Goal: Register for event/course

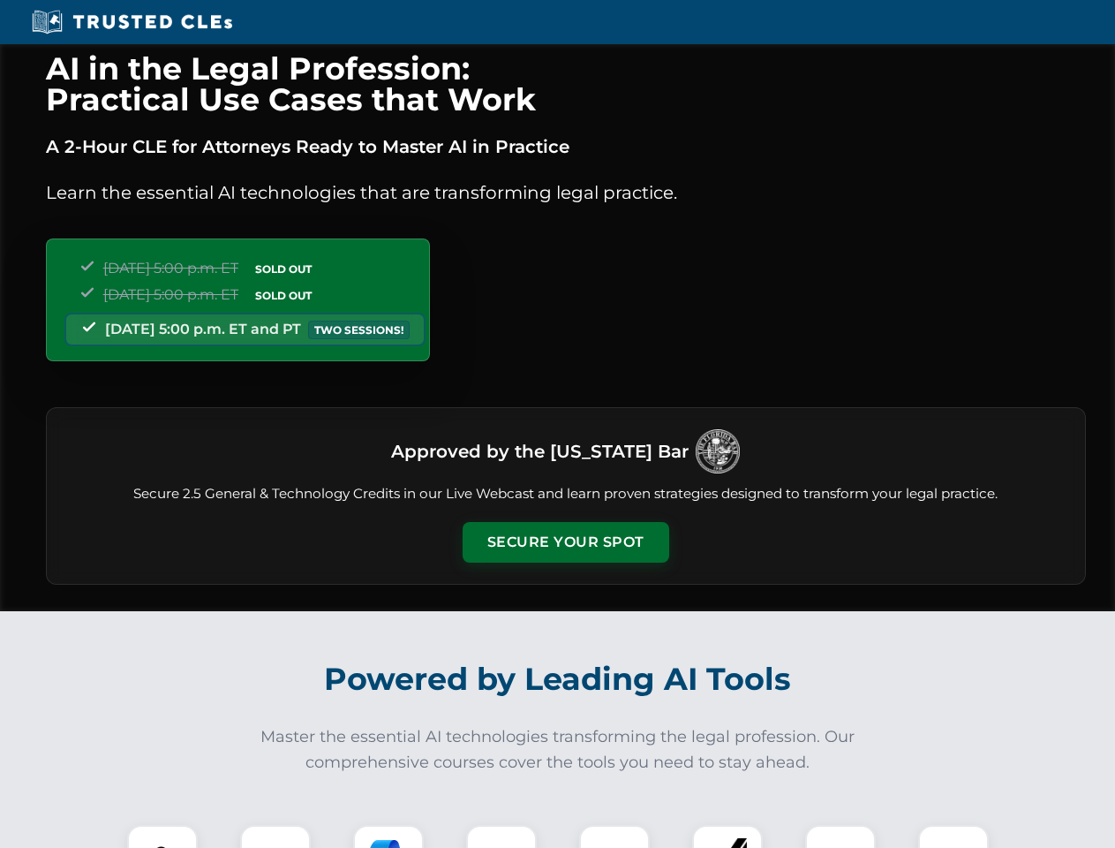
click at [565, 542] on button "Secure Your Spot" at bounding box center [566, 542] width 207 height 41
click at [162, 836] on img at bounding box center [162, 859] width 51 height 51
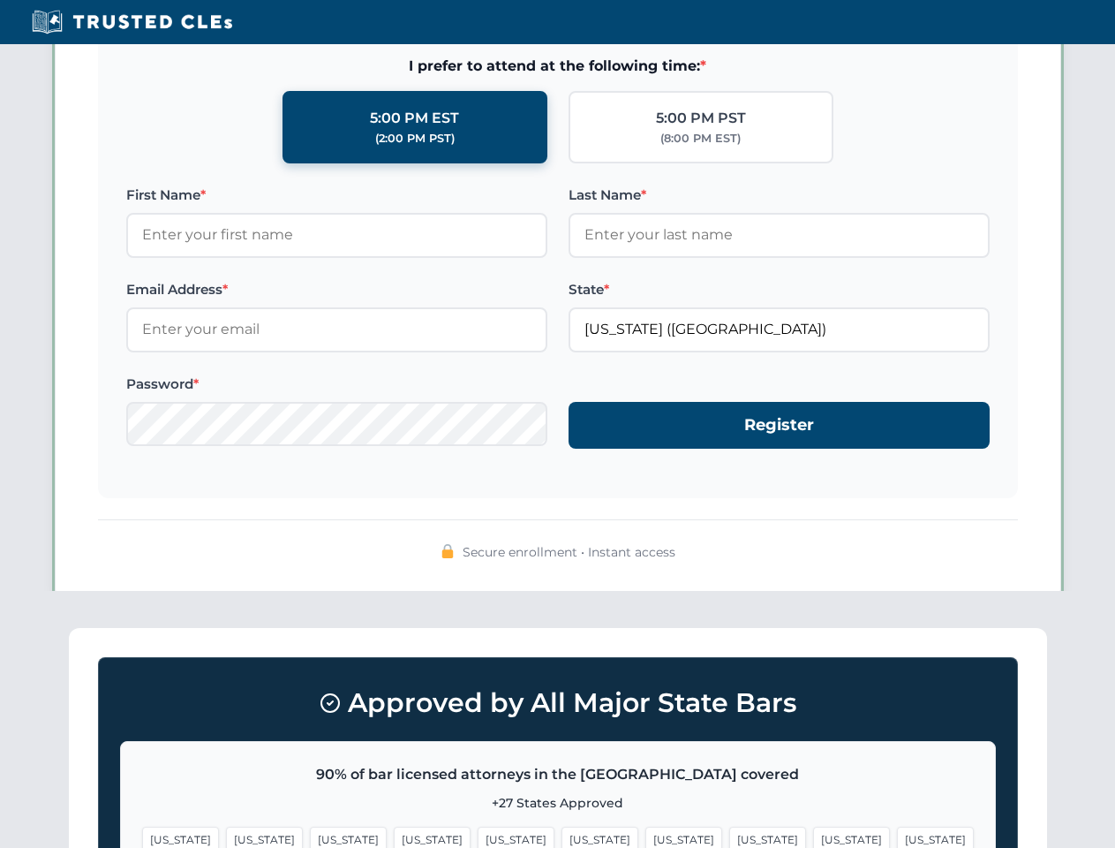
click at [645, 836] on span "[US_STATE]" at bounding box center [683, 839] width 77 height 26
click at [813, 836] on span "[US_STATE]" at bounding box center [851, 839] width 77 height 26
